Goal: Information Seeking & Learning: Learn about a topic

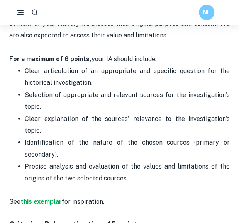
scroll to position [506, 0]
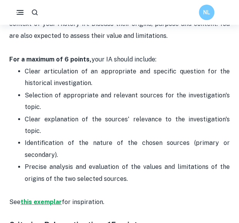
click at [49, 198] on strong "this exemplar" at bounding box center [40, 201] width 41 height 7
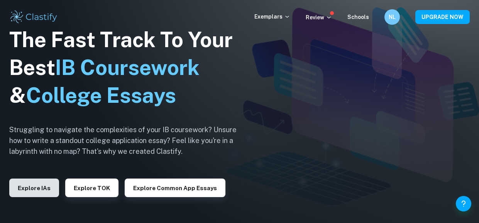
click at [37, 188] on button "Explore IAs" at bounding box center [34, 187] width 50 height 19
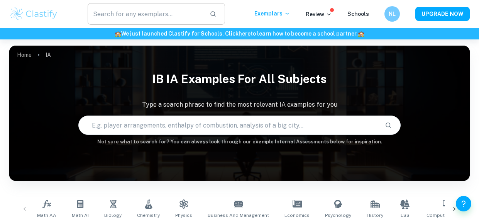
click at [142, 15] on input "text" at bounding box center [146, 14] width 116 height 22
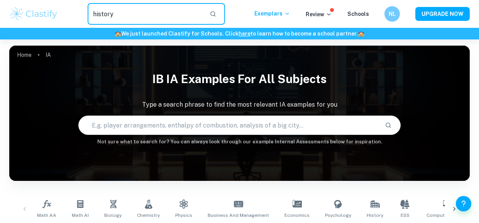
type input "history"
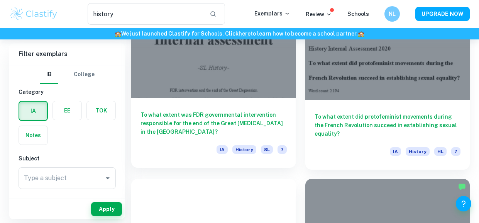
scroll to position [109, 0]
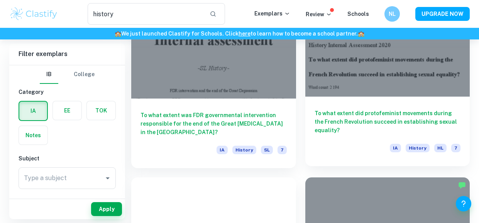
click at [389, 119] on h6 "To what extent did protofeminist movements during the French Revolution succeed…" at bounding box center [388, 121] width 146 height 25
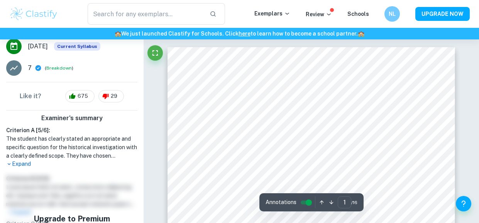
scroll to position [36, 0]
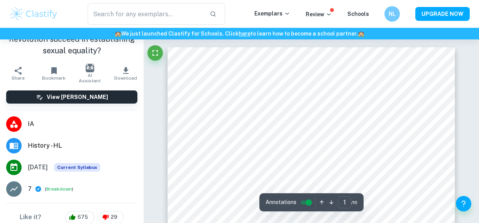
type input "history"
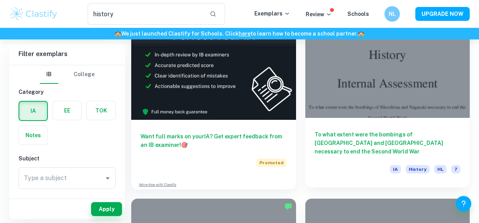
scroll to position [292, 0]
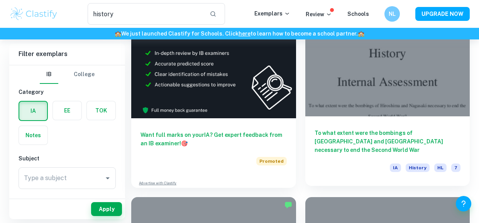
click at [360, 126] on div "To what extent were the bombings of [GEOGRAPHIC_DATA] and [GEOGRAPHIC_DATA] nec…" at bounding box center [388, 151] width 165 height 70
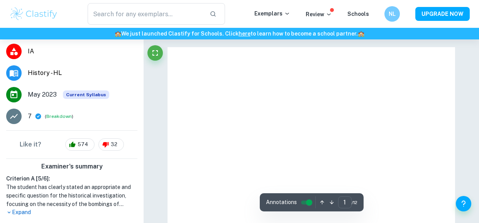
scroll to position [160, 0]
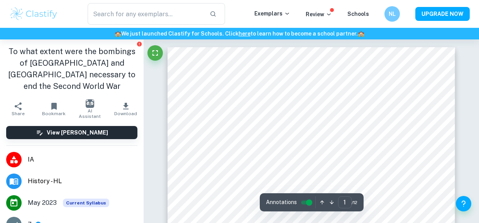
scroll to position [292, 0]
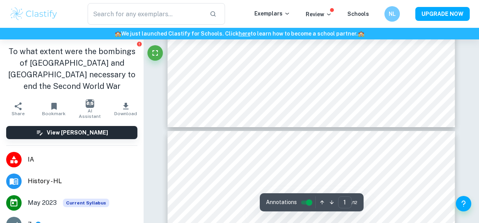
type input "history"
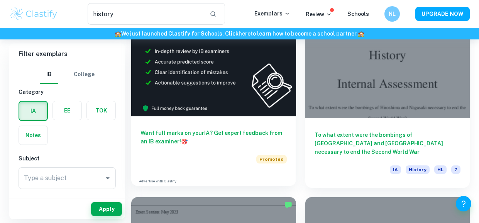
scroll to position [491, 0]
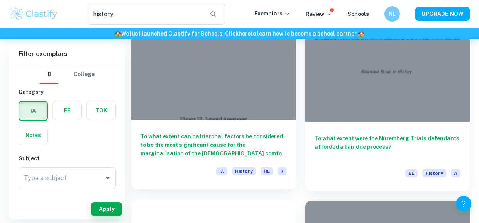
click at [255, 143] on h6 "To what extent can patriarchal factors be considered to be the most significant…" at bounding box center [214, 144] width 146 height 25
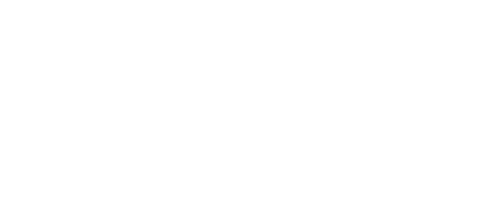
type input "history"
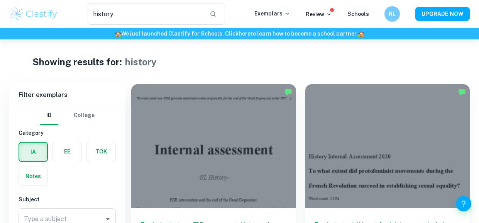
scroll to position [491, 0]
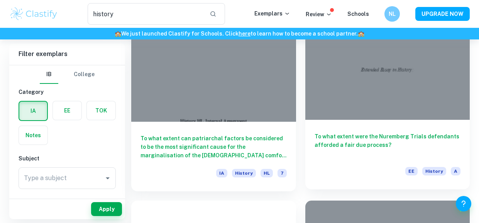
click at [400, 139] on h6 "To what extent were the Nuremberg Trials defendants afforded a fair due process?" at bounding box center [388, 144] width 146 height 25
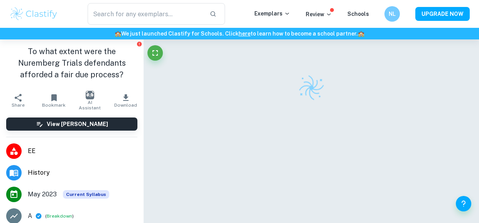
type input "history"
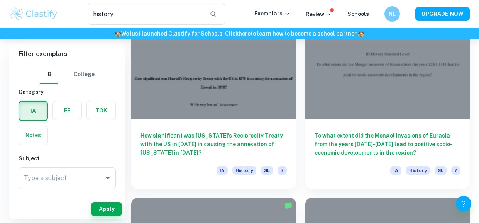
scroll to position [1108, 0]
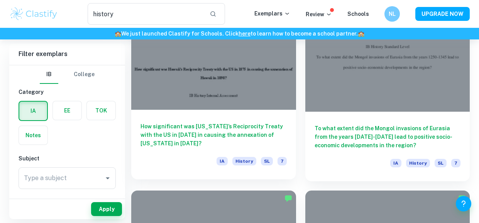
click at [231, 123] on h6 "How significant was [US_STATE]’s Reciprocity Treaty with the US in [DATE] in ca…" at bounding box center [214, 134] width 146 height 25
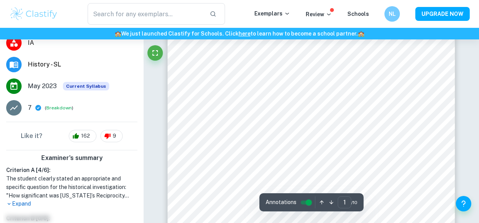
scroll to position [119, 0]
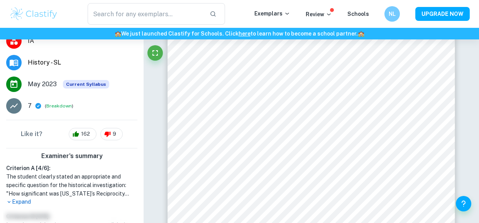
type input "history"
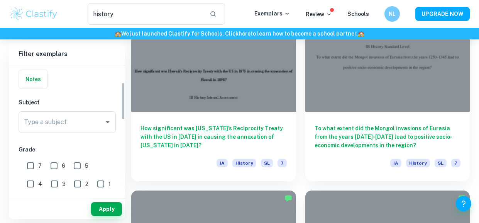
scroll to position [59, 0]
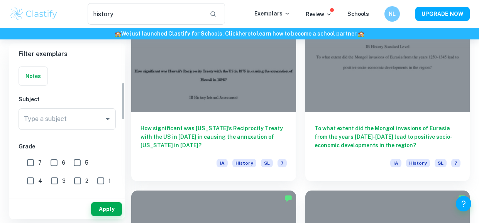
click at [83, 131] on div "Type a subject Type a subject" at bounding box center [67, 120] width 97 height 25
click at [88, 126] on div "Type a subject" at bounding box center [67, 119] width 97 height 22
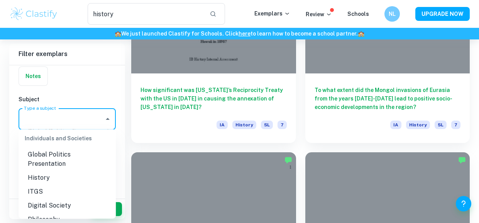
scroll to position [853, 0]
click at [42, 169] on li "History" at bounding box center [67, 176] width 97 height 14
type input "History"
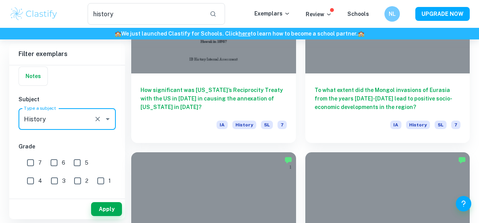
click at [34, 163] on input "7" at bounding box center [30, 162] width 15 height 15
checkbox input "true"
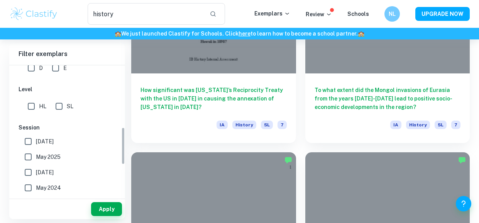
scroll to position [214, 0]
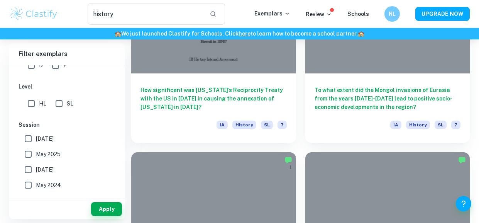
click at [31, 110] on input "HL" at bounding box center [31, 103] width 15 height 15
checkbox input "true"
click at [115, 214] on button "Apply" at bounding box center [106, 209] width 31 height 14
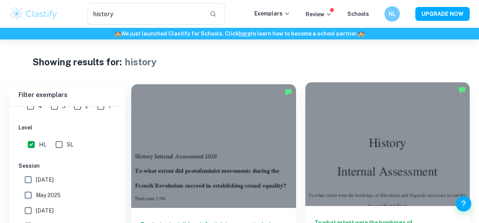
scroll to position [84, 0]
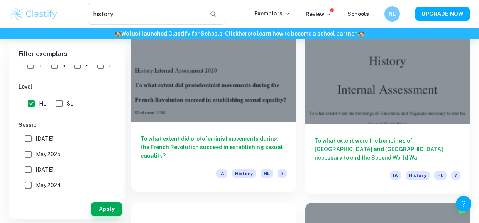
click at [249, 142] on h6 "To what extent did protofeminist movements during the French Revolution succeed…" at bounding box center [214, 146] width 146 height 25
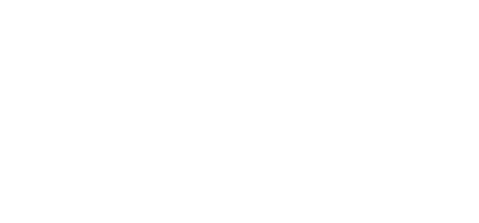
type input "history"
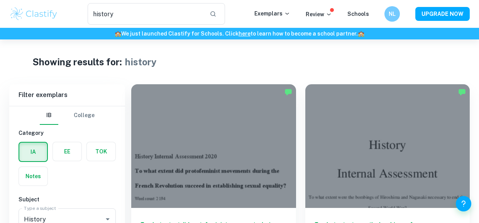
scroll to position [84, 0]
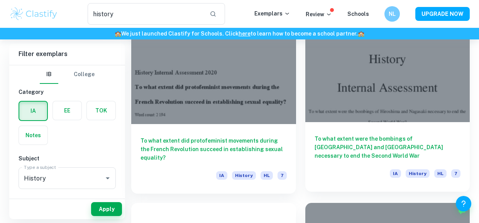
click at [355, 155] on h6 "To what extent were the bombings of [GEOGRAPHIC_DATA] and [GEOGRAPHIC_DATA] nec…" at bounding box center [388, 146] width 146 height 25
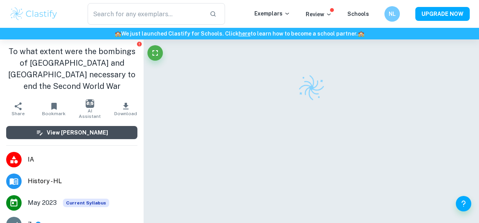
scroll to position [122, 0]
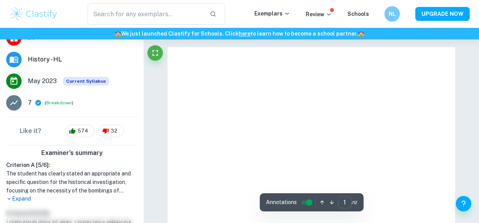
type input "history"
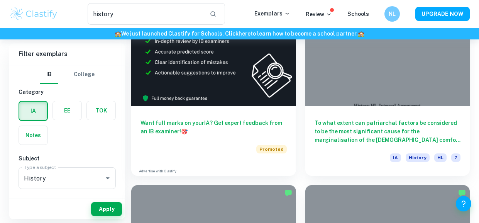
scroll to position [307, 0]
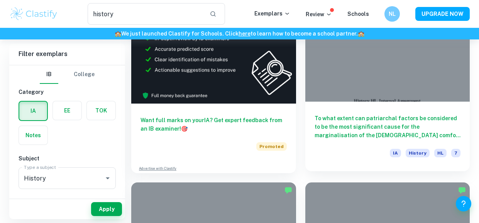
click at [381, 118] on h6 "To what extent can patriarchal factors be considered to be the most significant…" at bounding box center [388, 126] width 146 height 25
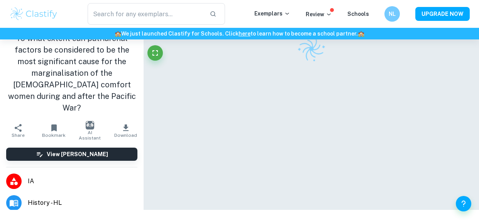
scroll to position [126, 0]
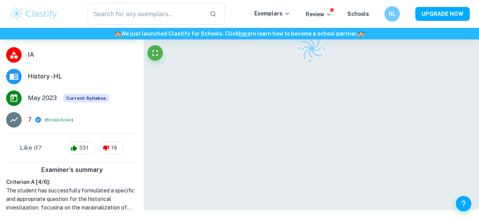
type input "history"
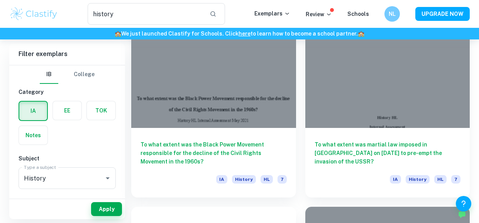
scroll to position [485, 0]
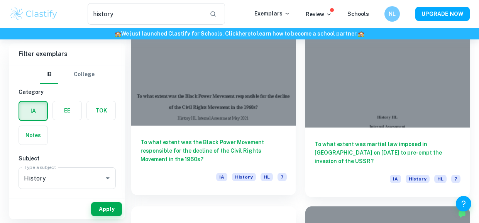
click at [224, 147] on h6 "To what extent was the Black Power Movement responsible for the decline of the …" at bounding box center [214, 150] width 146 height 25
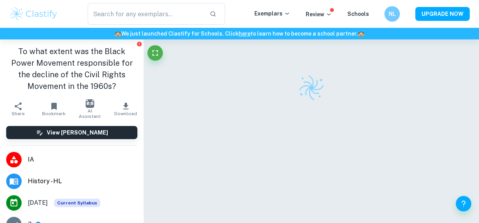
scroll to position [119, 0]
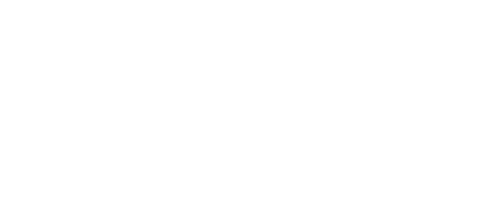
type input "history"
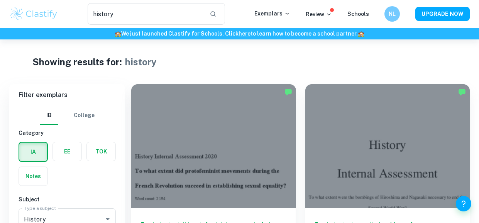
scroll to position [485, 0]
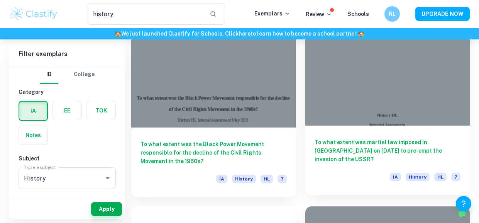
click at [373, 117] on div at bounding box center [388, 64] width 165 height 124
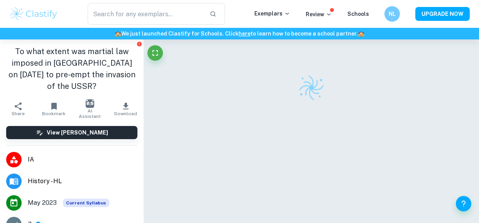
scroll to position [143, 0]
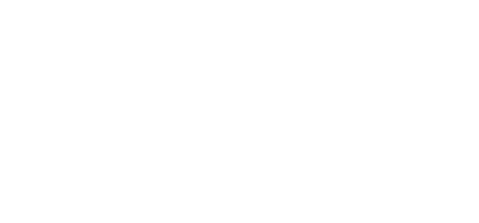
type input "history"
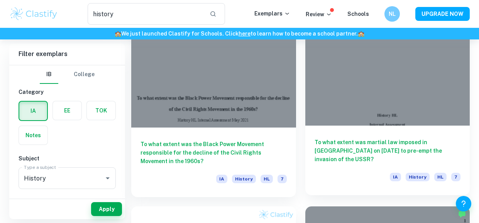
scroll to position [670, 0]
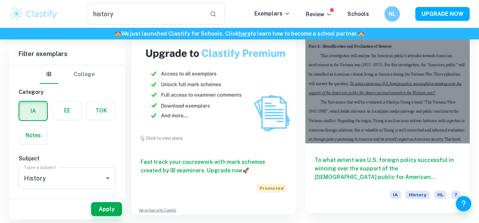
click at [378, 142] on div at bounding box center [388, 82] width 165 height 124
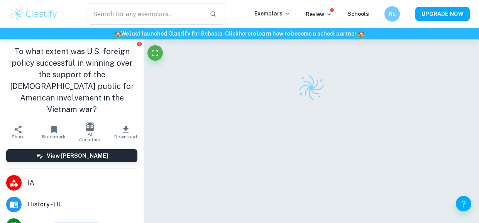
scroll to position [169, 0]
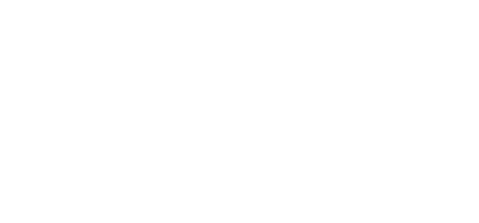
type input "history"
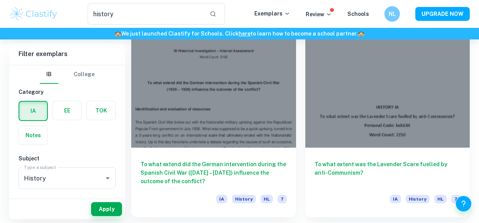
scroll to position [874, 0]
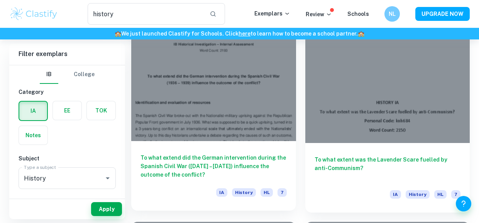
click at [234, 156] on h6 "To what extend did the German intervention during the Spanish Civil War ([DATE]…" at bounding box center [214, 165] width 146 height 25
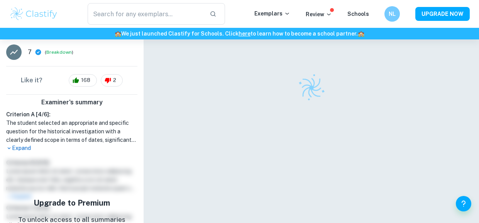
scroll to position [174, 0]
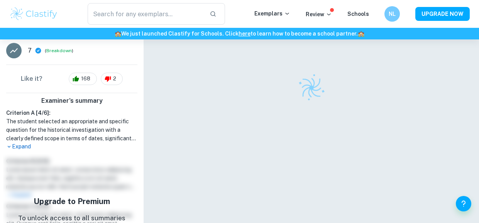
type input "history"
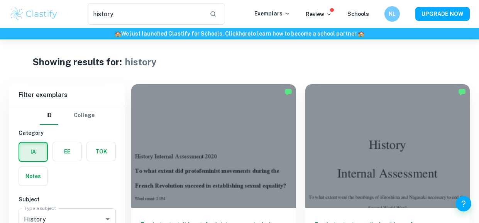
scroll to position [874, 0]
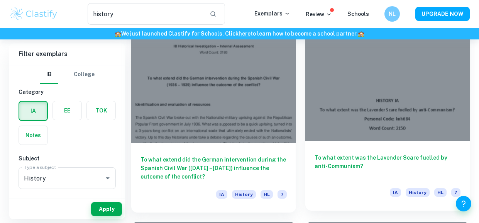
click at [411, 156] on h6 "To what extent was the Lavender Scare fuelled by anti-Communism?" at bounding box center [388, 165] width 146 height 25
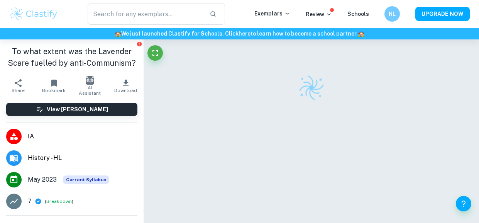
scroll to position [137, 0]
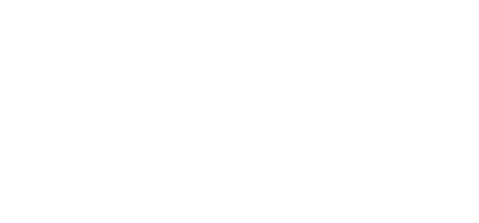
type input "history"
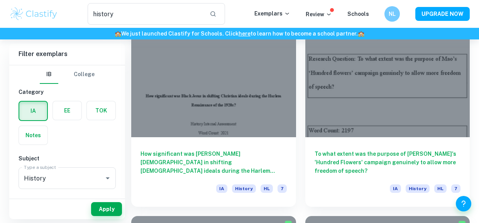
scroll to position [1086, 0]
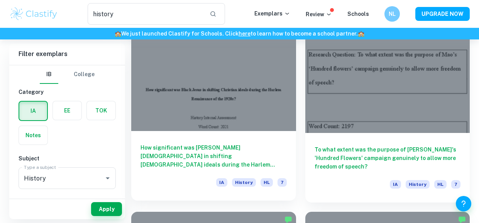
click at [215, 146] on h6 "How significant was [PERSON_NAME][DEMOGRAPHIC_DATA] in shifting [DEMOGRAPHIC_DA…" at bounding box center [214, 155] width 146 height 25
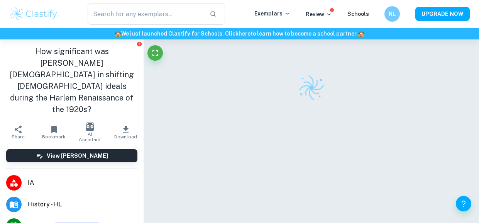
scroll to position [164, 0]
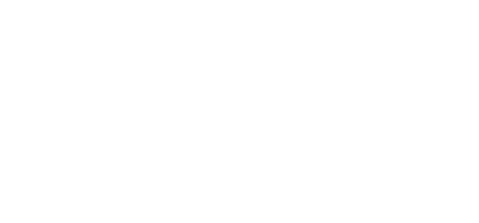
type input "history"
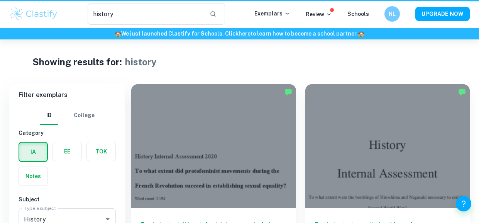
scroll to position [1086, 0]
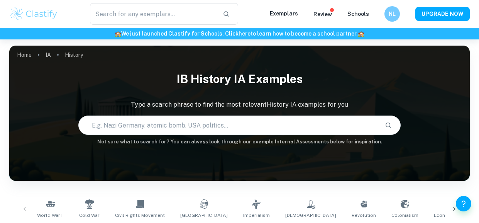
checkbox input "true"
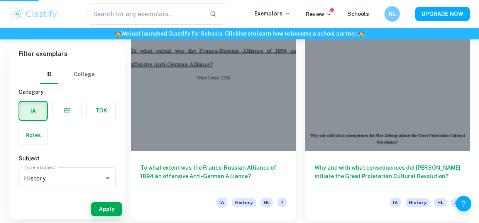
scroll to position [103, 0]
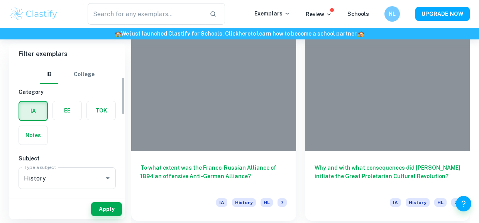
scroll to position [69, 0]
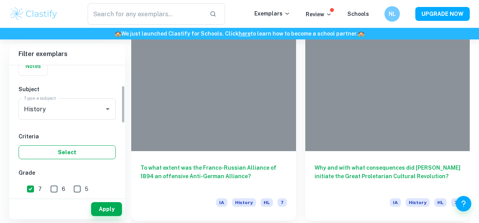
click at [77, 152] on button "Select" at bounding box center [67, 152] width 97 height 14
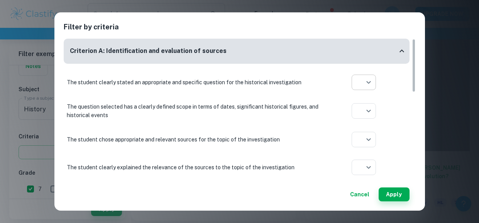
click at [366, 110] on icon at bounding box center [364, 112] width 8 height 8
type input "yes"
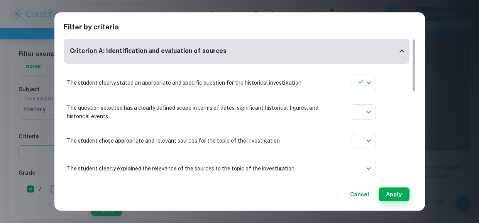
click at [366, 110] on ul at bounding box center [364, 102] width 18 height 24
click at [362, 140] on icon at bounding box center [364, 141] width 8 height 8
type input "yes"
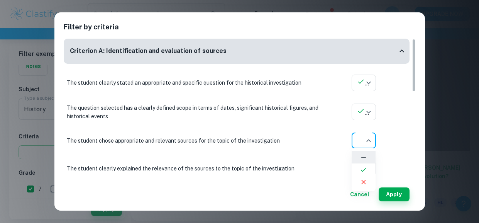
click at [365, 169] on icon at bounding box center [364, 170] width 6 height 4
type input "yes"
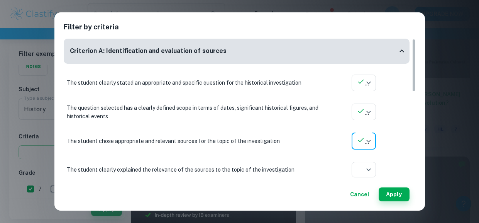
scroll to position [309, 0]
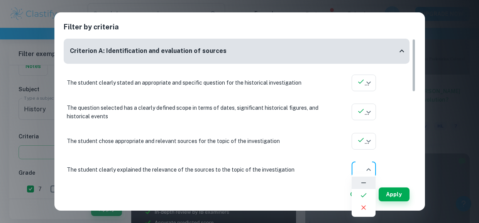
click at [365, 195] on icon at bounding box center [364, 195] width 6 height 4
type input "yes"
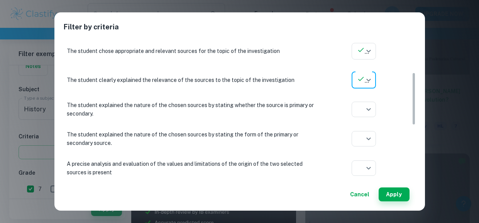
scroll to position [90, 0]
click at [366, 138] on icon at bounding box center [364, 138] width 8 height 8
type input "yes"
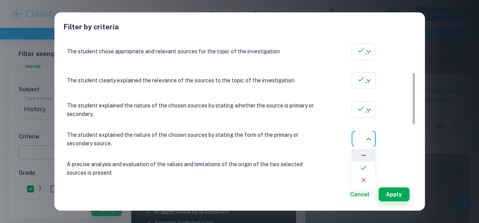
click at [367, 169] on icon at bounding box center [364, 168] width 8 height 8
type input "yes"
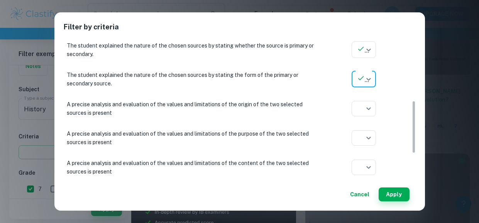
scroll to position [170, 0]
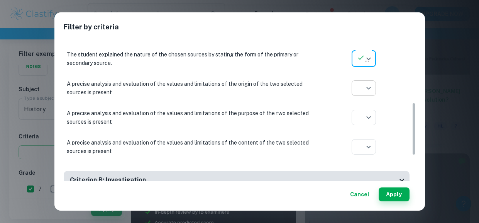
click at [364, 114] on icon at bounding box center [364, 117] width 8 height 8
type input "yes"
click at [363, 146] on icon at bounding box center [364, 146] width 8 height 8
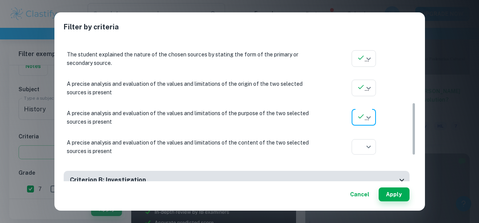
type input "yes"
click at [364, 175] on icon at bounding box center [364, 175] width 8 height 8
type input "yes"
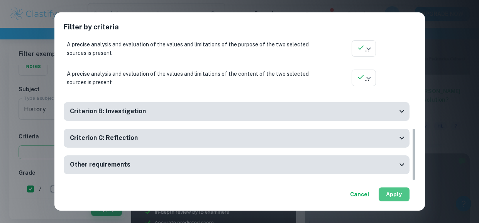
click at [397, 199] on button "Apply" at bounding box center [394, 194] width 31 height 14
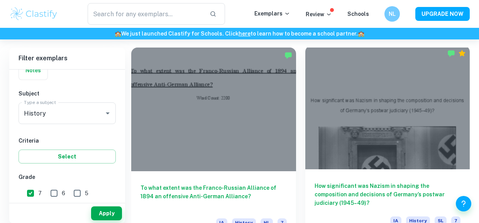
scroll to position [286, 0]
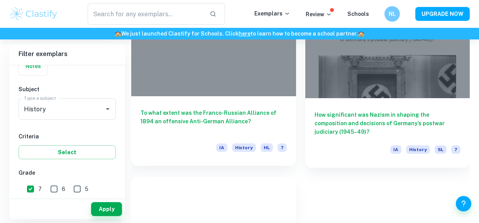
click at [238, 124] on h6 "To what extent was the Franco-Russian Alliance of 1894 an offensive Anti-German…" at bounding box center [214, 121] width 146 height 25
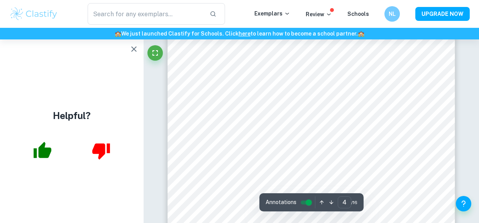
scroll to position [1472, 0]
click at [134, 51] on icon "button" at bounding box center [133, 48] width 9 height 9
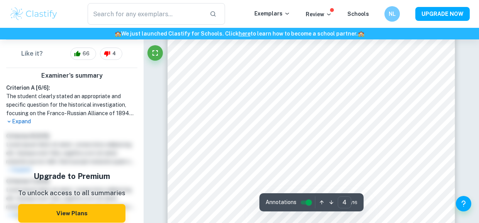
scroll to position [1364, 0]
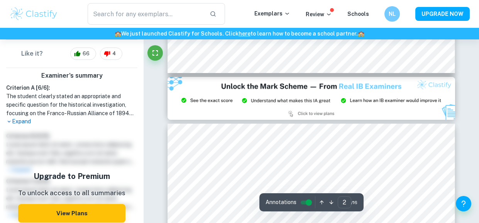
type input "3"
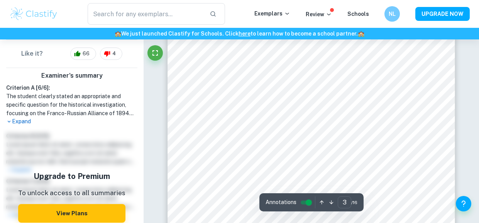
scroll to position [1010, 0]
